Goal: Task Accomplishment & Management: Manage account settings

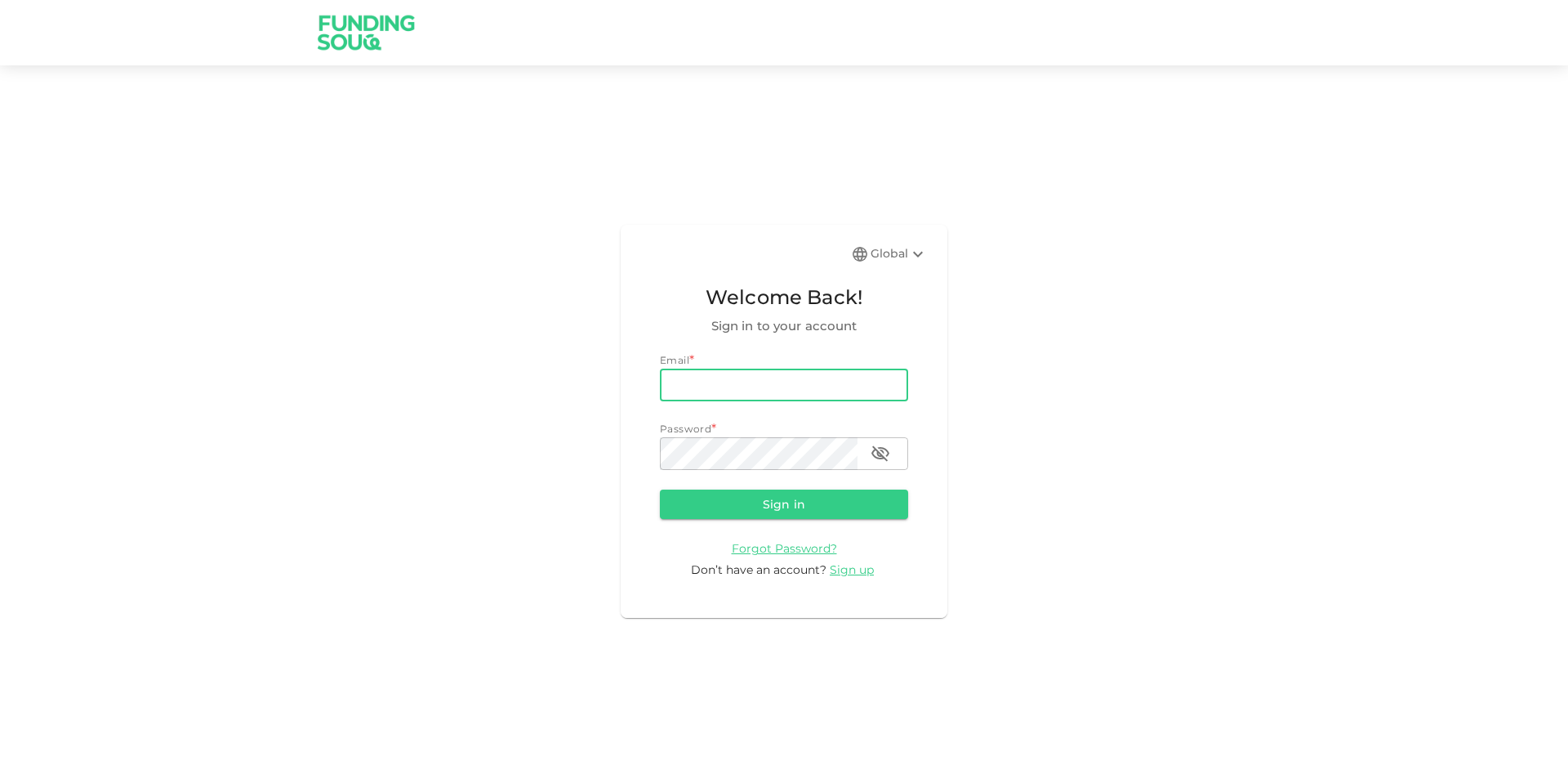
click at [814, 387] on input "email" at bounding box center [784, 385] width 248 height 32
type input "[EMAIL_ADDRESS][DOMAIN_NAME]"
click at [660, 489] on button "Sign in" at bounding box center [784, 503] width 248 height 29
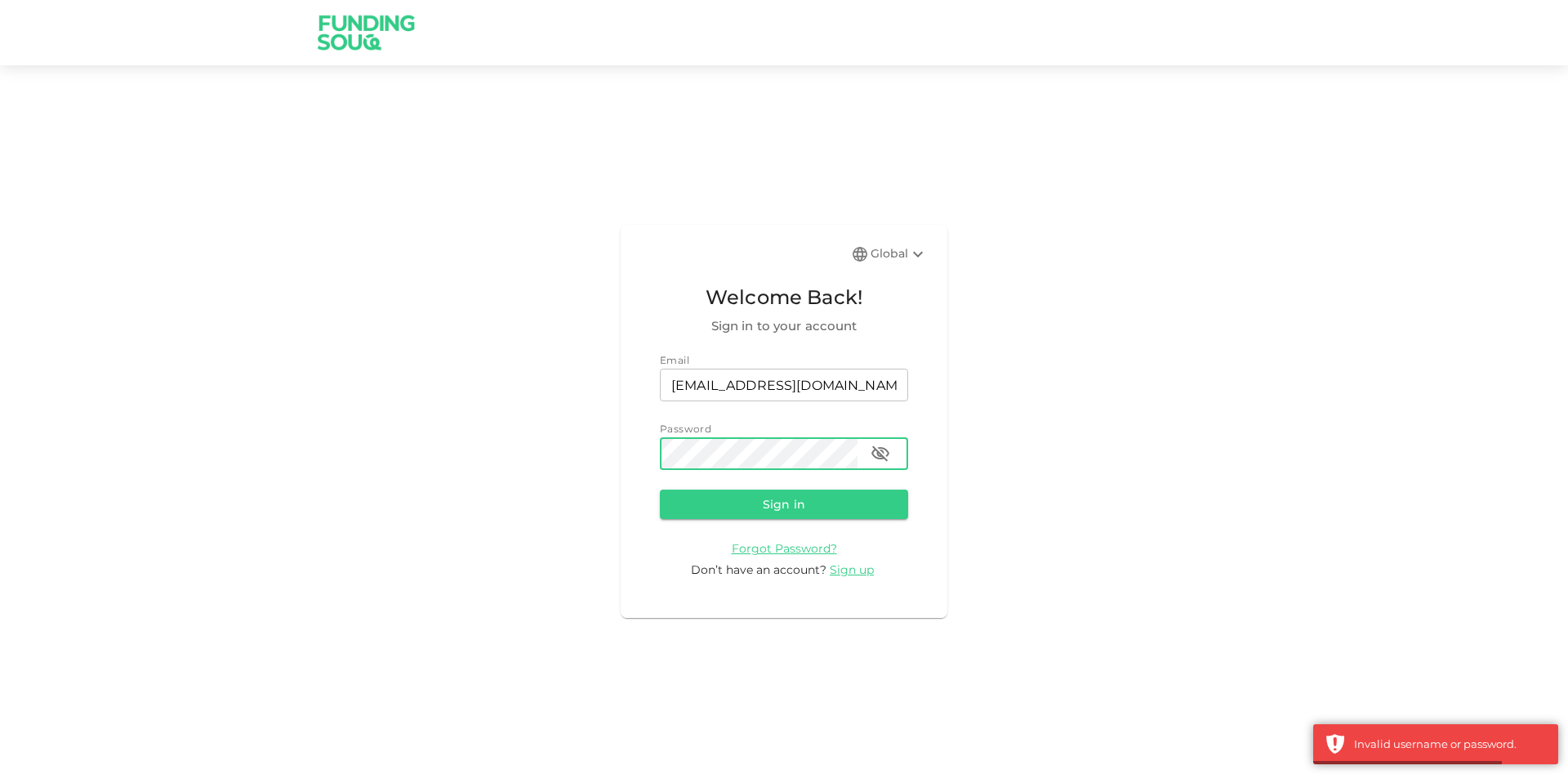
click at [877, 456] on icon "button" at bounding box center [881, 453] width 19 height 19
click at [660, 489] on button "Sign in" at bounding box center [784, 503] width 248 height 29
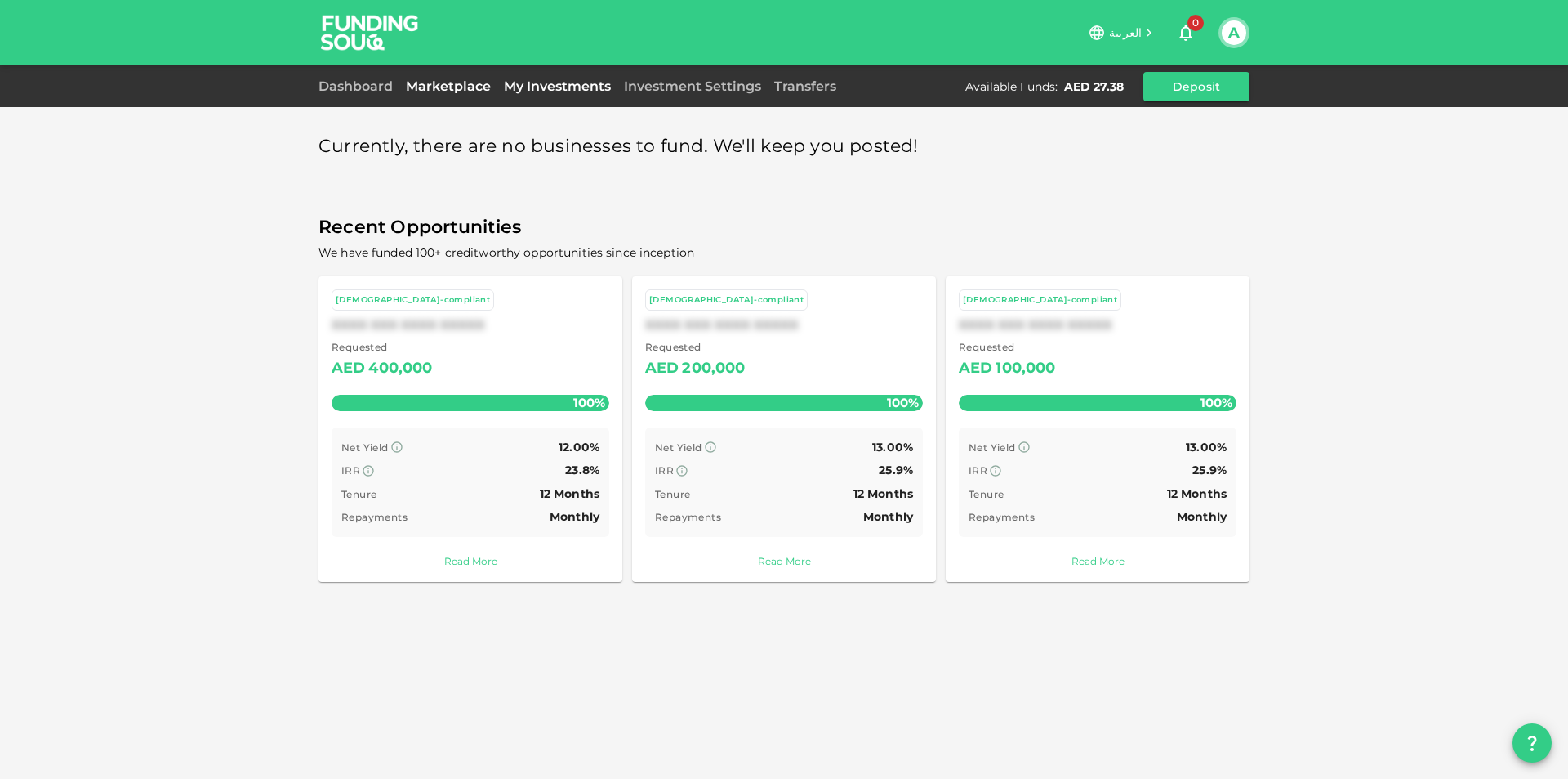
click at [535, 82] on link "My Investments" at bounding box center [557, 86] width 120 height 16
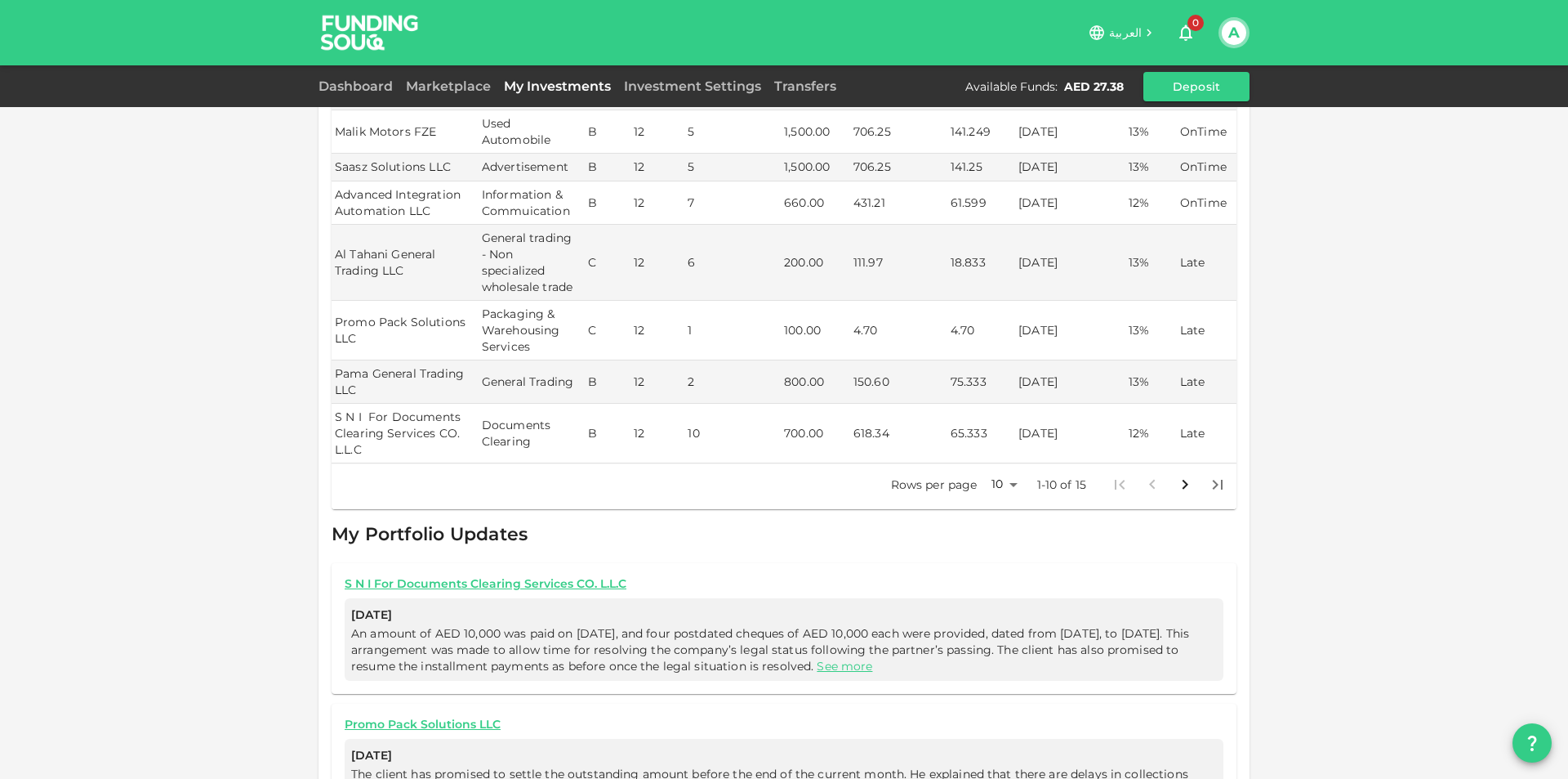
scroll to position [408, 0]
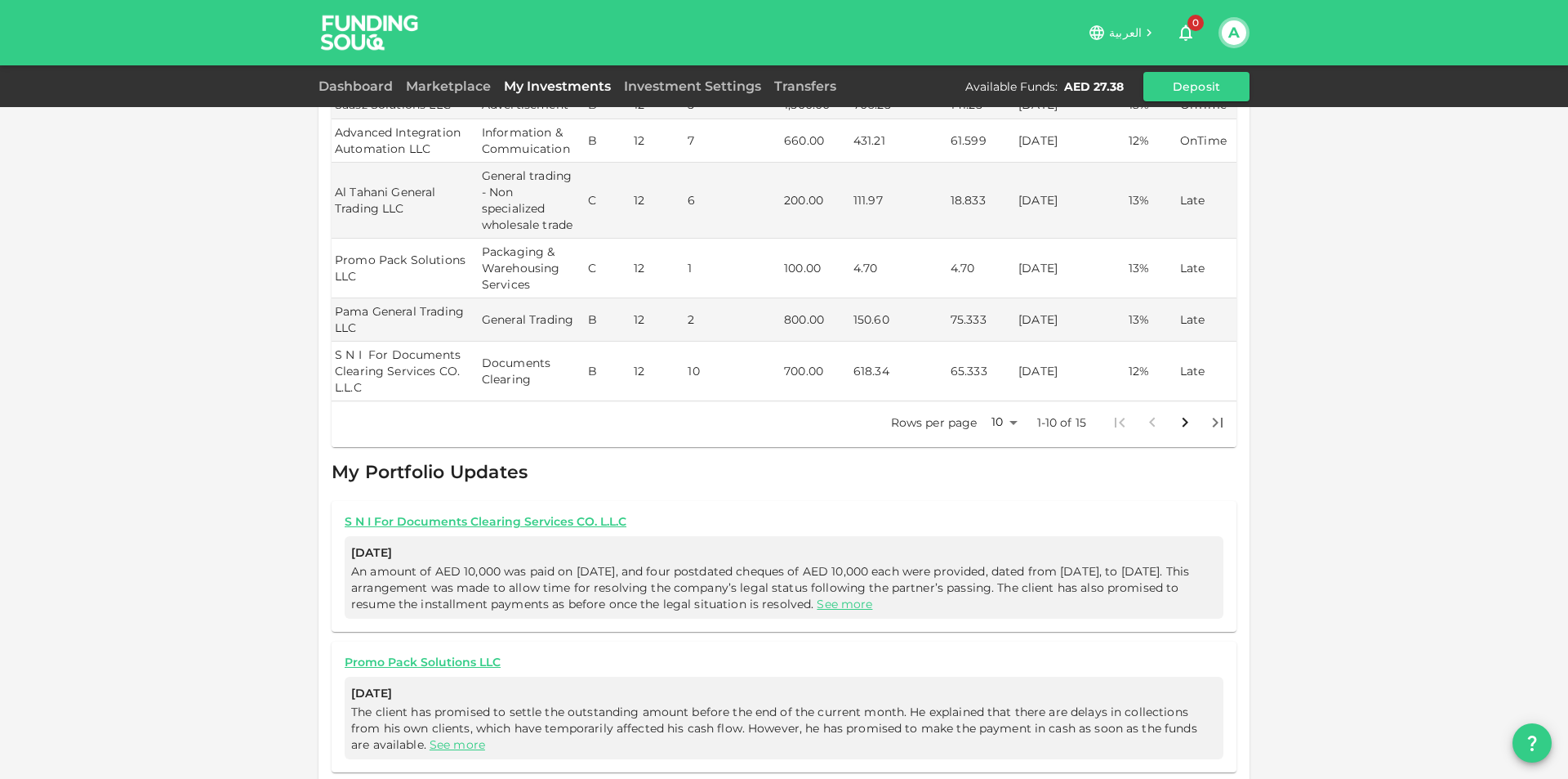
click at [999, 408] on body "العربية 0 A Dashboard Marketplace My Investments Investment Settings Transfers …" at bounding box center [784, 389] width 1568 height 779
click at [995, 494] on li "50" at bounding box center [998, 487] width 49 height 29
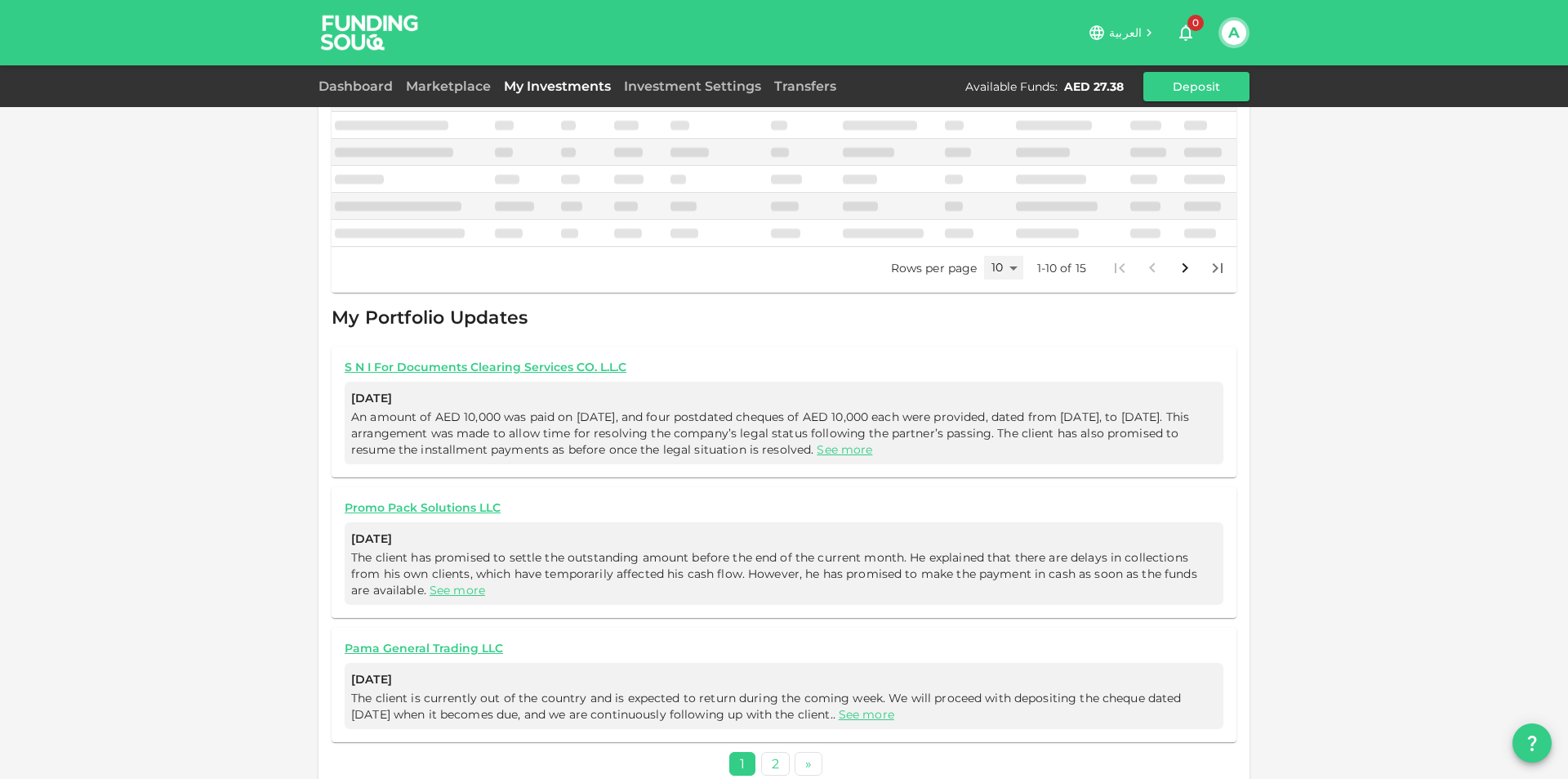
type input "50"
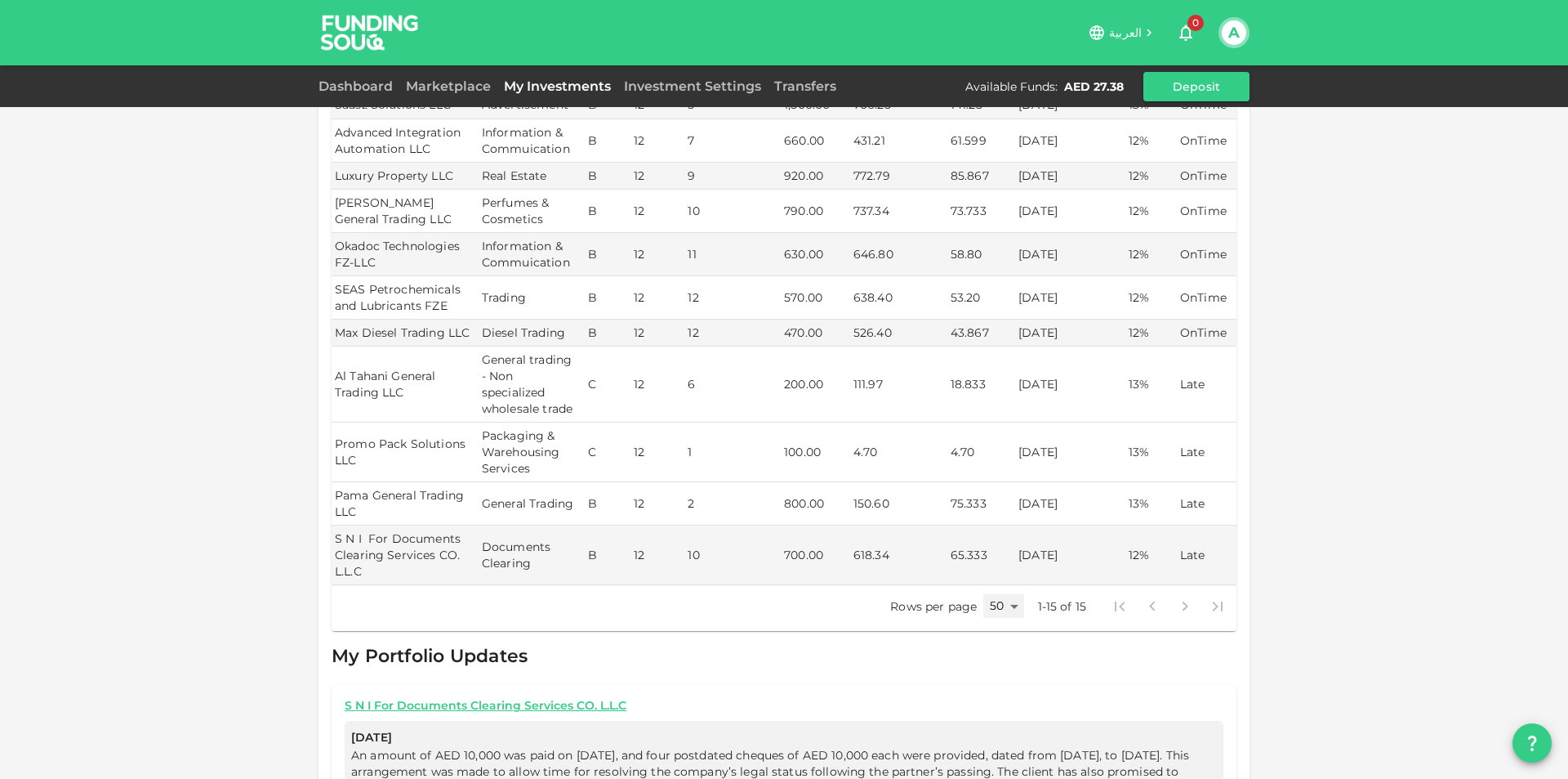
scroll to position [747, 0]
